Goal: Information Seeking & Learning: Learn about a topic

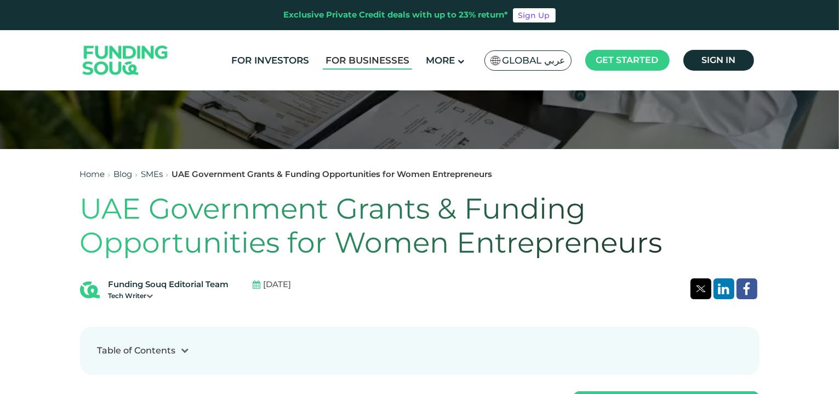
scroll to position [219, 0]
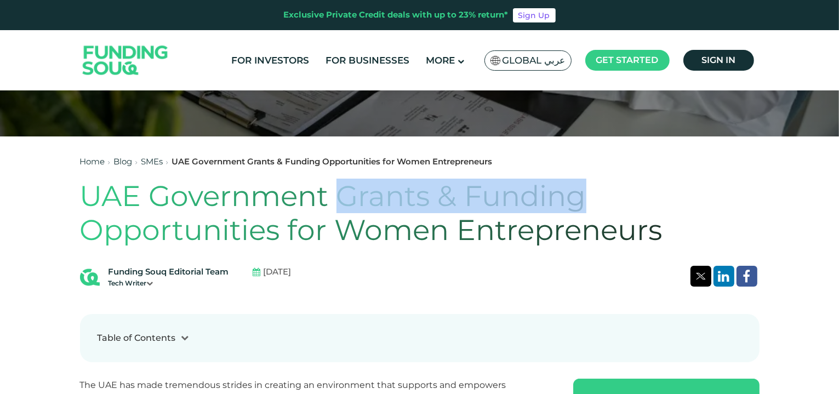
drag, startPoint x: 340, startPoint y: 192, endPoint x: 621, endPoint y: 205, distance: 280.8
click at [621, 205] on h1 "UAE Government Grants & Funding Opportunities for Women Entrepreneurs" at bounding box center [419, 213] width 679 height 68
copy h1 "Grants & Funding"
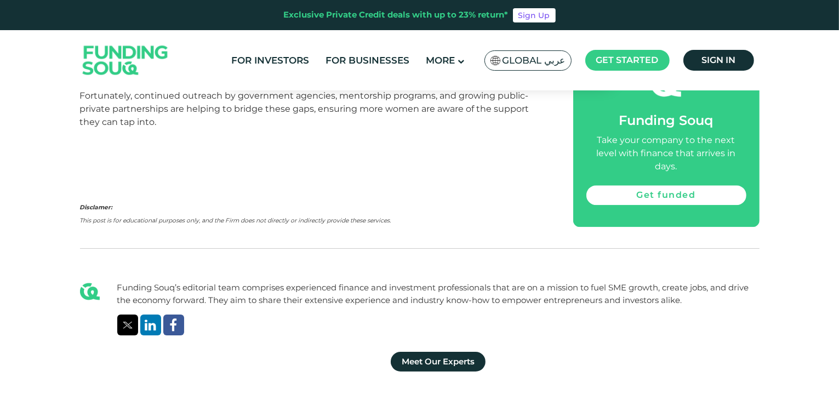
scroll to position [2739, 0]
